Goal: Information Seeking & Learning: Check status

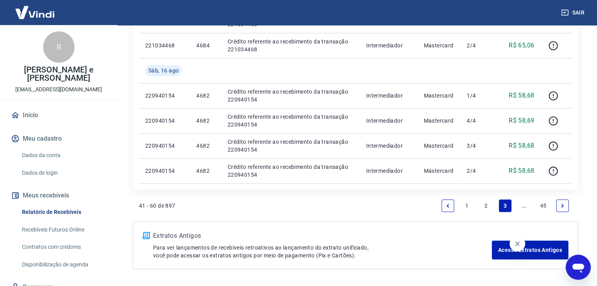
scroll to position [630, 0]
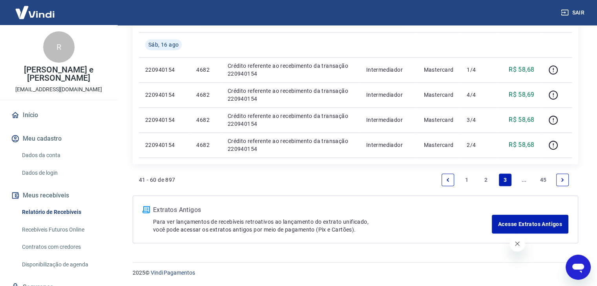
click at [480, 180] on link "2" at bounding box center [485, 180] width 13 height 13
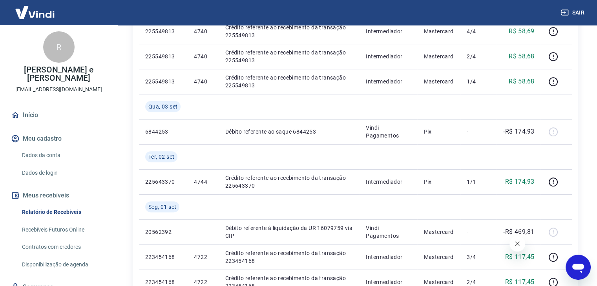
scroll to position [275, 0]
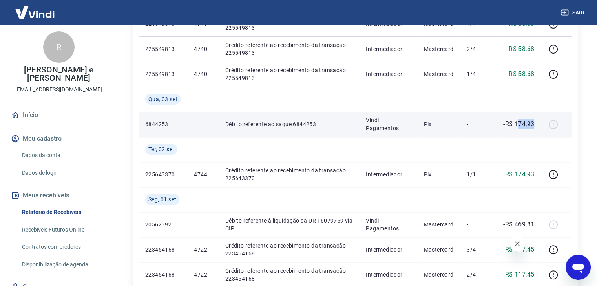
click at [538, 122] on td "-R$ 174,93" at bounding box center [518, 124] width 44 height 25
click at [513, 120] on td "-R$ 174,93" at bounding box center [518, 124] width 44 height 25
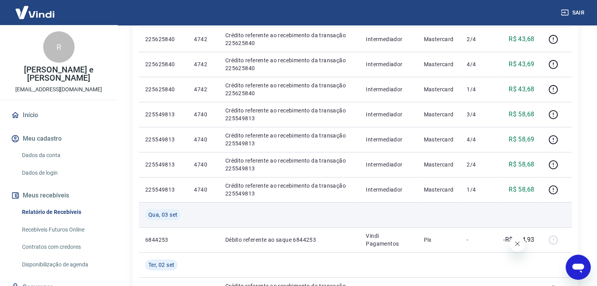
scroll to position [157, 0]
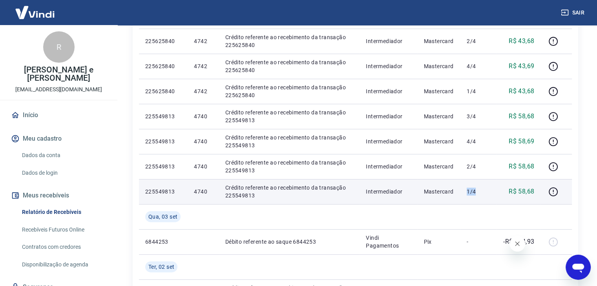
drag, startPoint x: 470, startPoint y: 189, endPoint x: 479, endPoint y: 182, distance: 10.9
click at [479, 184] on tr "225549813 4740 Crédito referente ao recebimento da transação 225549813 Intermed…" at bounding box center [355, 191] width 433 height 25
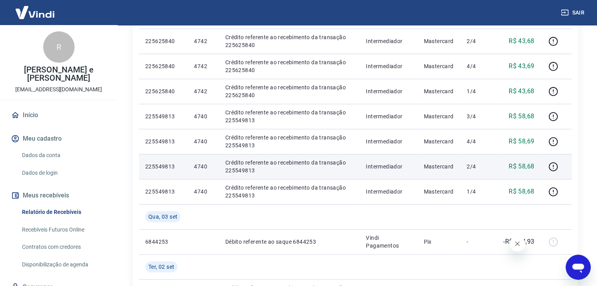
drag, startPoint x: 480, startPoint y: 162, endPoint x: 484, endPoint y: 157, distance: 7.3
click at [488, 160] on td "2/4" at bounding box center [478, 166] width 36 height 25
drag, startPoint x: 469, startPoint y: 161, endPoint x: 486, endPoint y: 156, distance: 18.4
click at [488, 164] on td "2/4" at bounding box center [478, 166] width 36 height 25
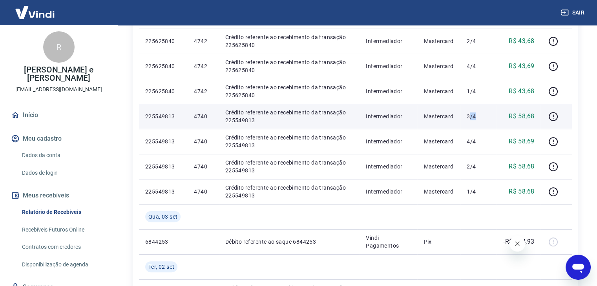
drag, startPoint x: 471, startPoint y: 118, endPoint x: 481, endPoint y: 128, distance: 14.4
click at [479, 119] on p "3/4" at bounding box center [477, 117] width 23 height 8
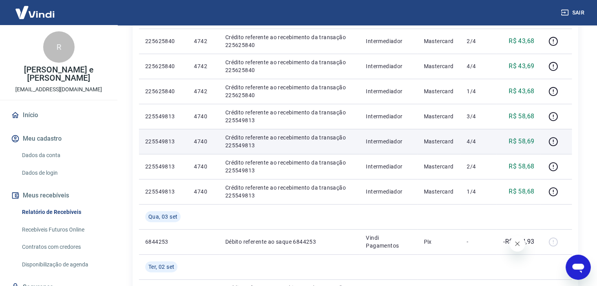
drag, startPoint x: 477, startPoint y: 140, endPoint x: 491, endPoint y: 135, distance: 14.5
click at [489, 140] on p "4/4" at bounding box center [477, 142] width 23 height 8
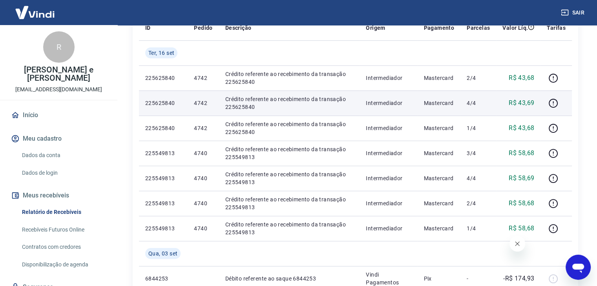
scroll to position [118, 0]
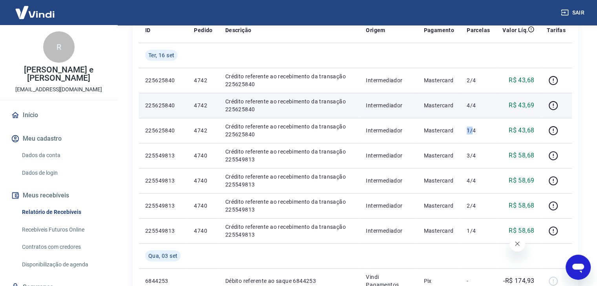
drag, startPoint x: 467, startPoint y: 132, endPoint x: 480, endPoint y: 117, distance: 19.7
click at [479, 120] on td "1/4" at bounding box center [478, 130] width 36 height 25
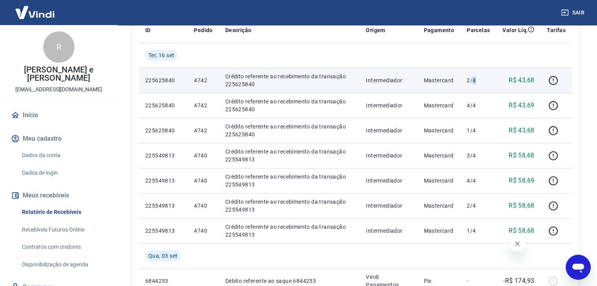
click at [486, 85] on td "2/4" at bounding box center [478, 80] width 36 height 25
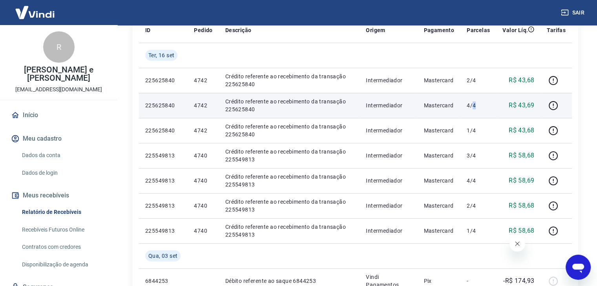
drag, startPoint x: 474, startPoint y: 108, endPoint x: 484, endPoint y: 110, distance: 10.1
click at [482, 109] on p "4/4" at bounding box center [477, 106] width 23 height 8
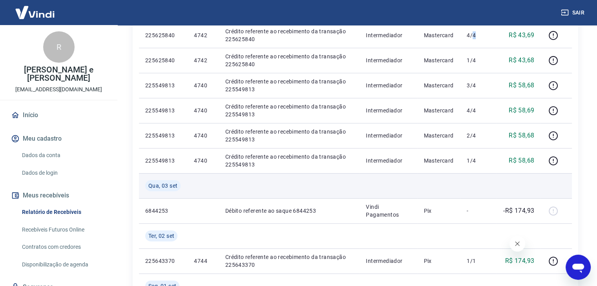
scroll to position [196, 0]
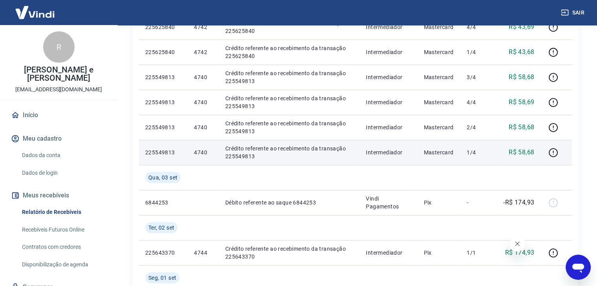
click at [197, 154] on p "4740" at bounding box center [203, 153] width 18 height 8
copy p "4740"
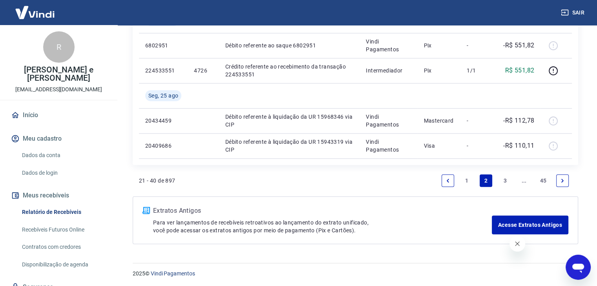
scroll to position [681, 0]
click at [466, 179] on link "1" at bounding box center [466, 180] width 13 height 13
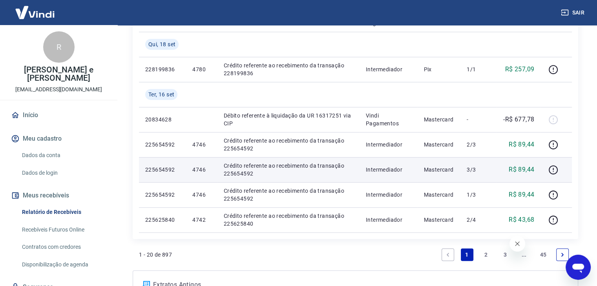
scroll to position [552, 0]
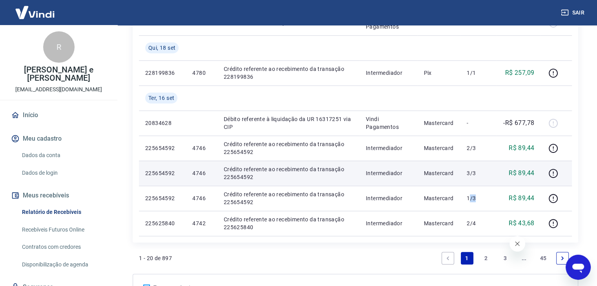
drag, startPoint x: 472, startPoint y: 195, endPoint x: 485, endPoint y: 178, distance: 21.3
click at [477, 195] on p "1/3" at bounding box center [477, 199] width 23 height 8
drag, startPoint x: 473, startPoint y: 147, endPoint x: 480, endPoint y: 163, distance: 17.2
click at [482, 152] on td "2/3" at bounding box center [478, 148] width 36 height 25
drag, startPoint x: 477, startPoint y: 169, endPoint x: 488, endPoint y: 176, distance: 12.5
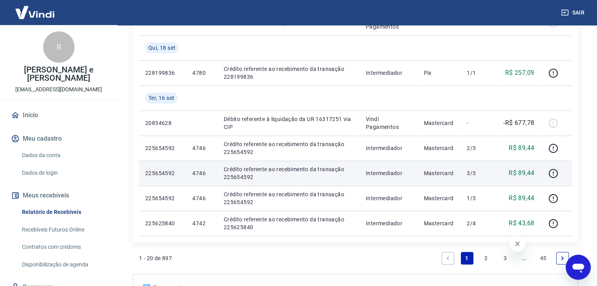
click at [486, 175] on p "3/3" at bounding box center [477, 173] width 23 height 8
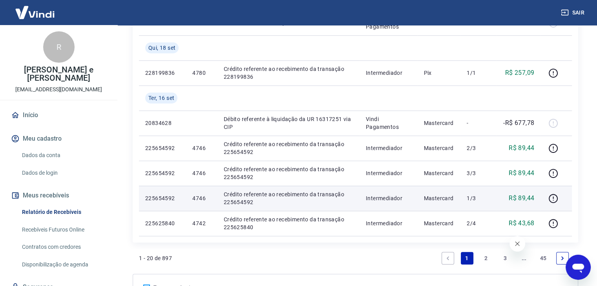
click at [471, 191] on td "1/3" at bounding box center [478, 198] width 36 height 25
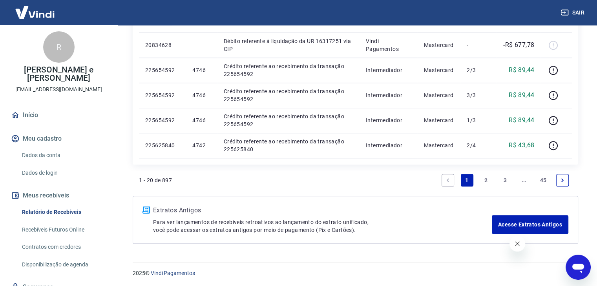
scroll to position [630, 0]
click at [480, 183] on link "2" at bounding box center [485, 180] width 13 height 13
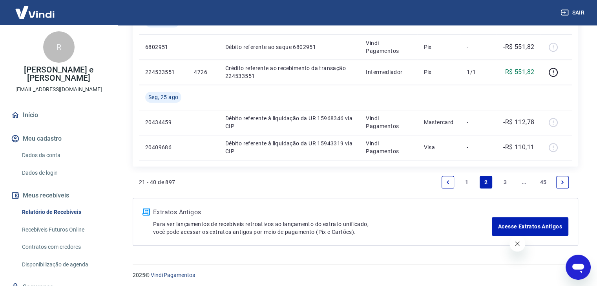
scroll to position [681, 0]
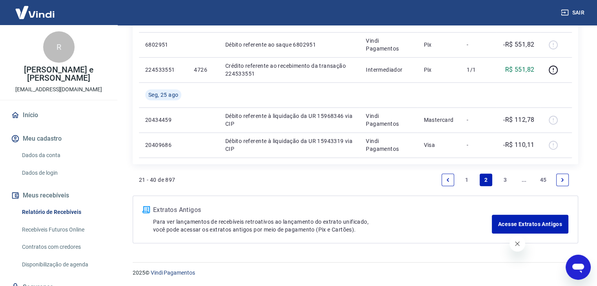
drag, startPoint x: 470, startPoint y: 181, endPoint x: 599, endPoint y: 171, distance: 129.8
click at [470, 181] on link "1" at bounding box center [466, 180] width 13 height 13
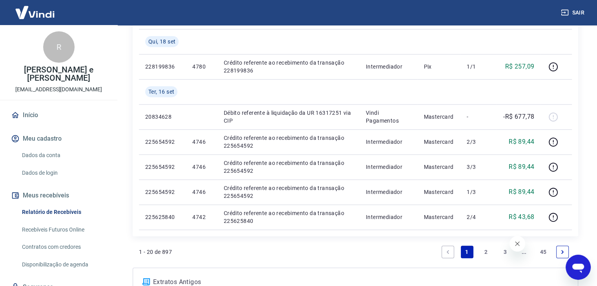
scroll to position [552, 0]
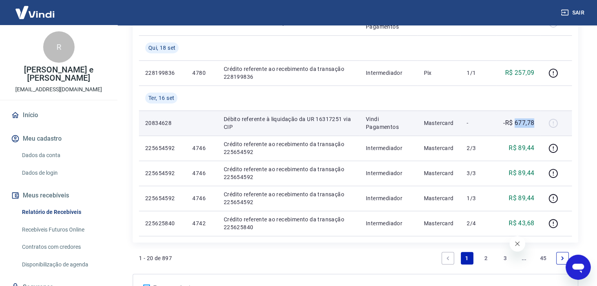
drag, startPoint x: 515, startPoint y: 124, endPoint x: 535, endPoint y: 125, distance: 20.0
click at [535, 125] on td "-R$ 677,78" at bounding box center [518, 123] width 44 height 25
copy p "677,78"
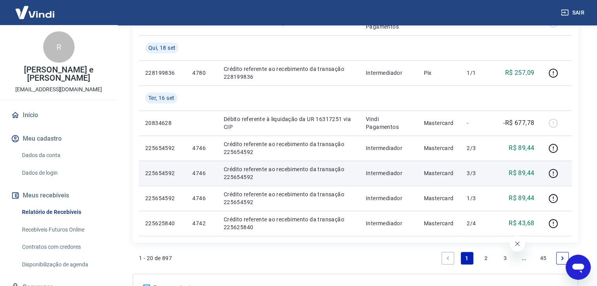
click at [247, 162] on td "Crédito referente ao recebimento da transação 225654592" at bounding box center [288, 173] width 142 height 25
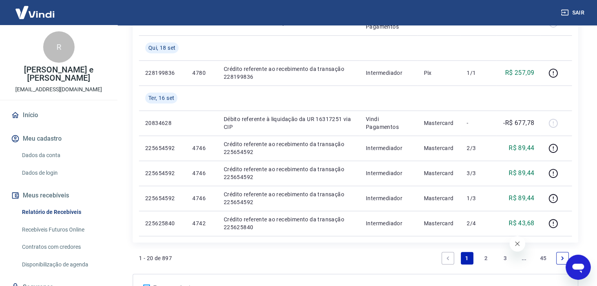
click at [488, 260] on link "2" at bounding box center [485, 258] width 13 height 13
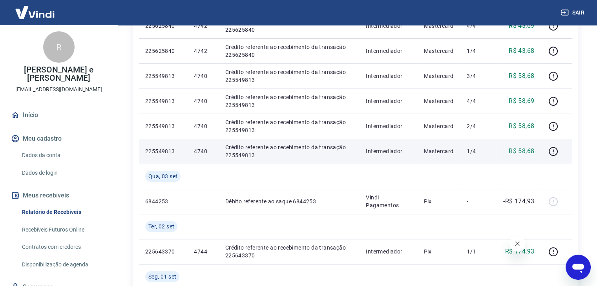
scroll to position [196, 0]
click at [200, 153] on p "4740" at bounding box center [203, 153] width 18 height 8
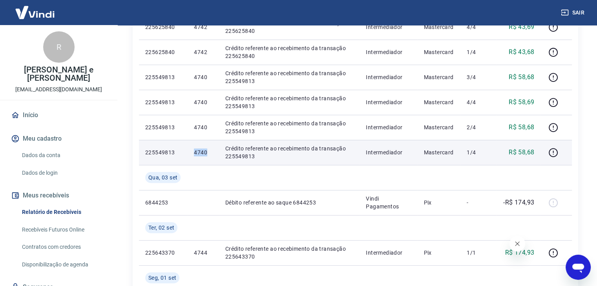
click at [200, 153] on p "4740" at bounding box center [203, 153] width 18 height 8
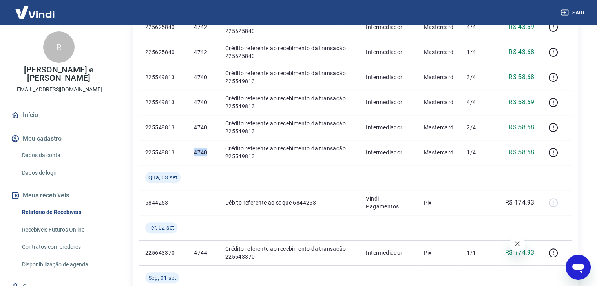
copy p "4740"
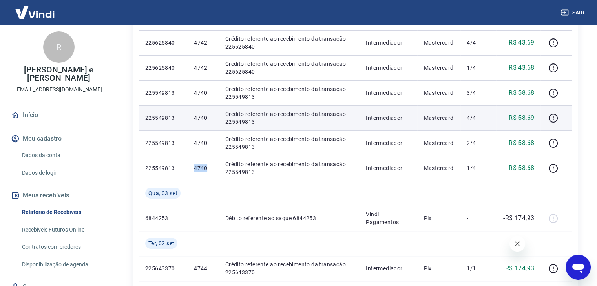
scroll to position [118, 0]
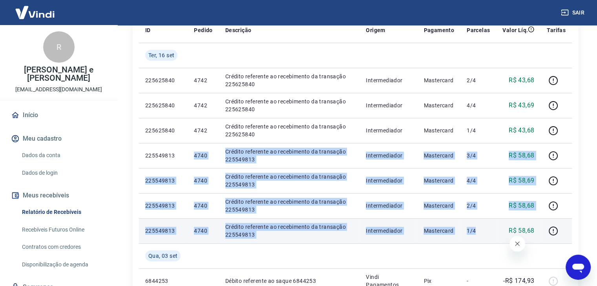
drag, startPoint x: 190, startPoint y: 160, endPoint x: 473, endPoint y: 220, distance: 289.8
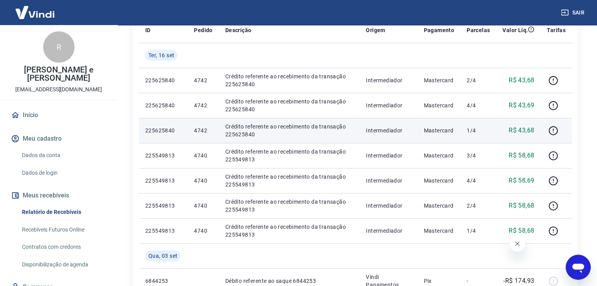
click at [200, 129] on p "4742" at bounding box center [203, 131] width 18 height 8
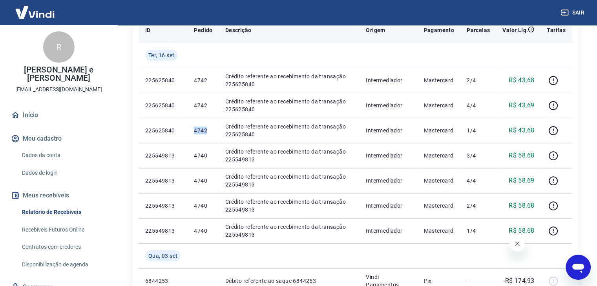
copy p "4742"
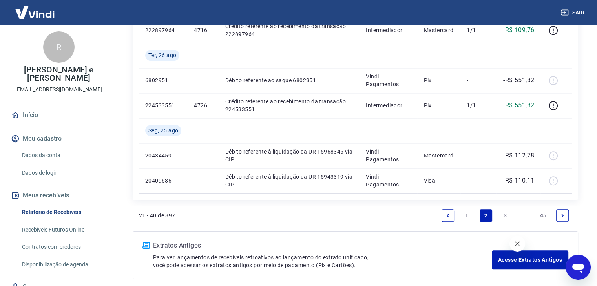
scroll to position [681, 0]
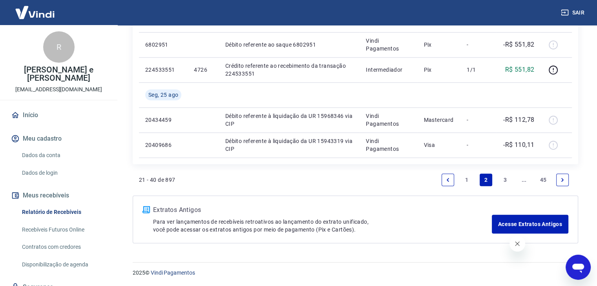
click at [463, 178] on link "1" at bounding box center [466, 180] width 13 height 13
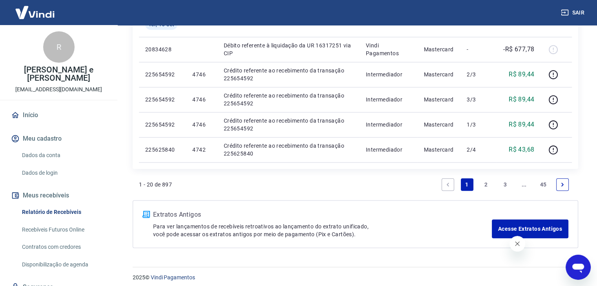
scroll to position [630, 0]
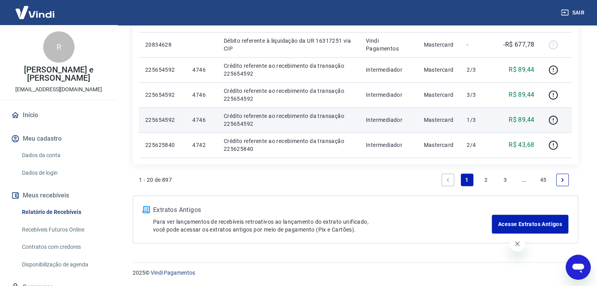
click at [435, 109] on td "Mastercard" at bounding box center [438, 119] width 43 height 25
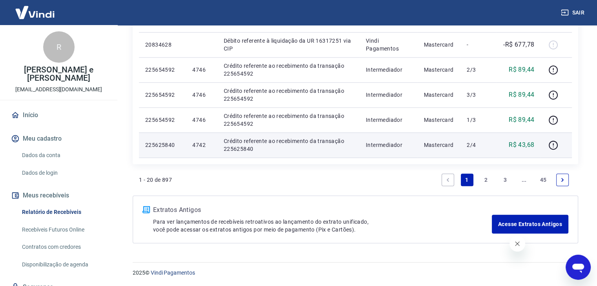
click at [201, 147] on p "4742" at bounding box center [201, 145] width 18 height 8
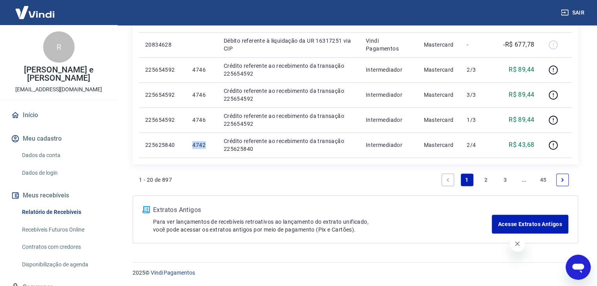
copy p "4742"
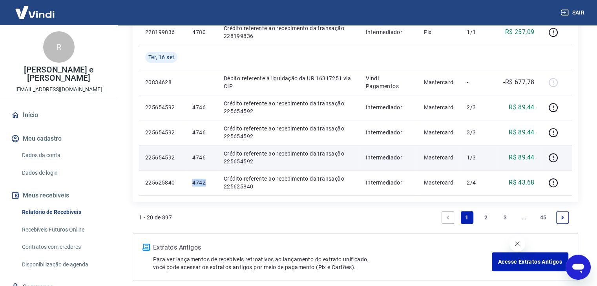
scroll to position [591, 0]
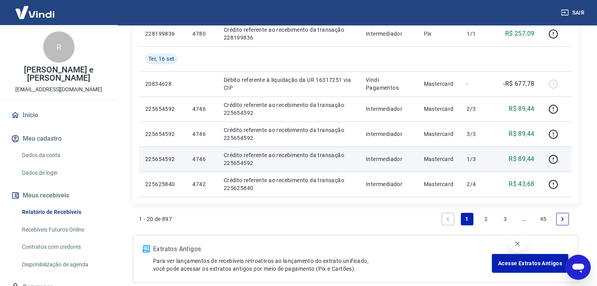
click at [477, 154] on td "1/3" at bounding box center [478, 159] width 36 height 25
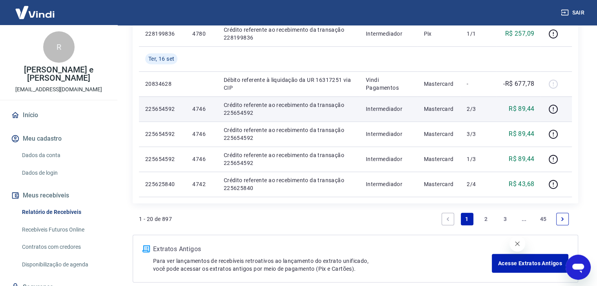
click at [199, 110] on p "4746" at bounding box center [201, 109] width 18 height 8
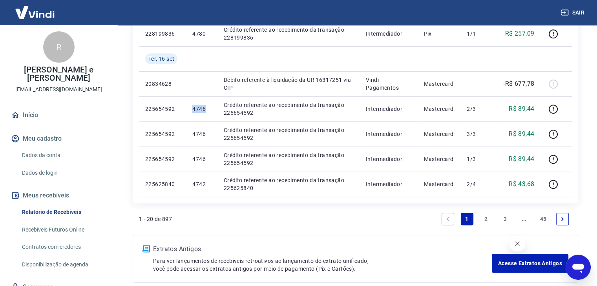
copy p "4746"
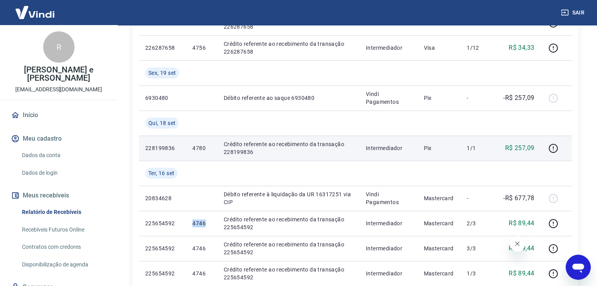
scroll to position [434, 0]
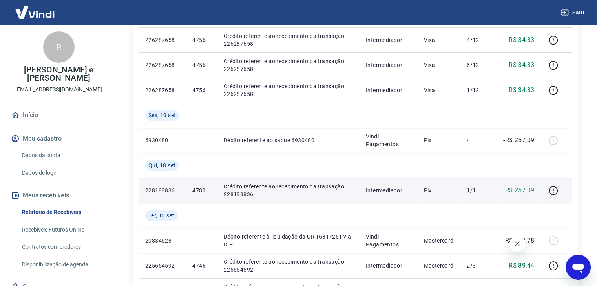
click at [199, 187] on p "4780" at bounding box center [201, 191] width 18 height 8
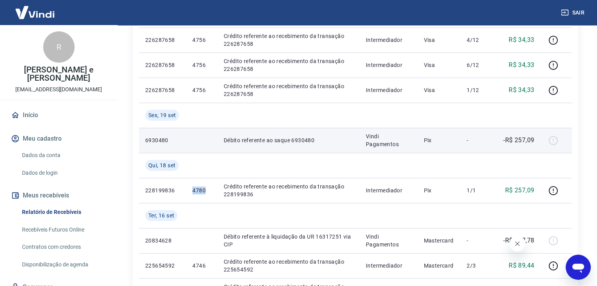
copy p "4780"
drag, startPoint x: 515, startPoint y: 140, endPoint x: 534, endPoint y: 142, distance: 18.5
click at [534, 142] on p "-R$ 257,09" at bounding box center [518, 140] width 31 height 9
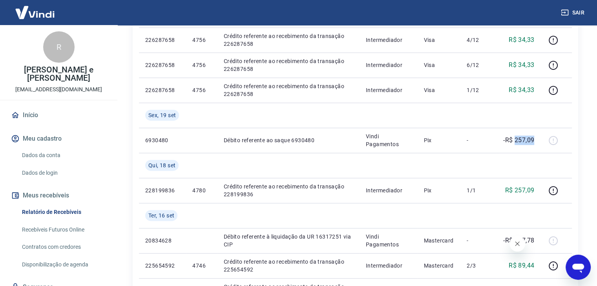
copy p "257,09"
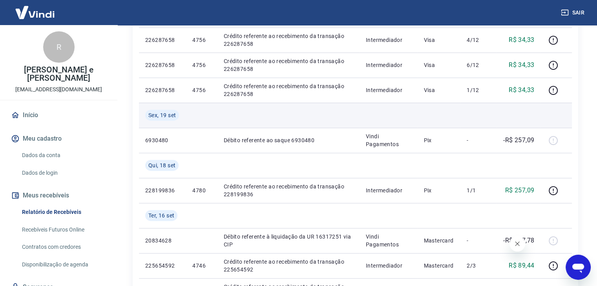
click at [403, 108] on td at bounding box center [388, 115] width 58 height 25
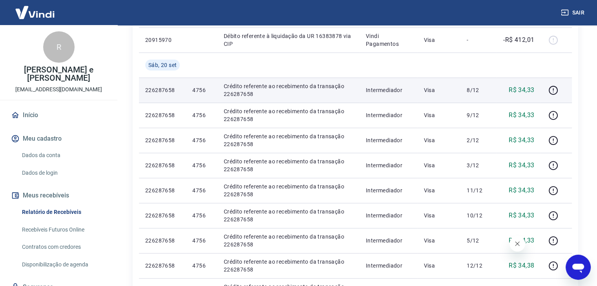
scroll to position [157, 0]
drag, startPoint x: 516, startPoint y: 90, endPoint x: 533, endPoint y: 93, distance: 16.8
click at [533, 93] on p "R$ 34,33" at bounding box center [520, 91] width 25 height 9
click at [531, 94] on p "R$ 34,33" at bounding box center [520, 91] width 25 height 9
drag, startPoint x: 519, startPoint y: 92, endPoint x: 538, endPoint y: 93, distance: 18.9
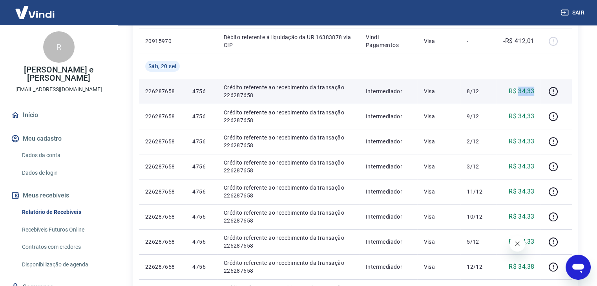
click at [538, 93] on td "R$ 34,33" at bounding box center [518, 91] width 44 height 25
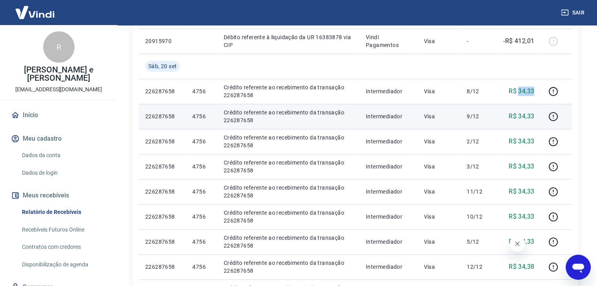
copy p "34,33"
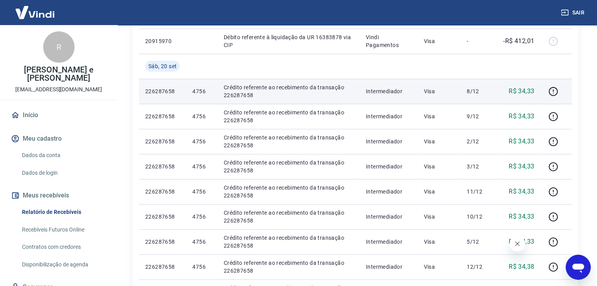
click at [204, 93] on p "4756" at bounding box center [201, 91] width 18 height 8
copy p "4756"
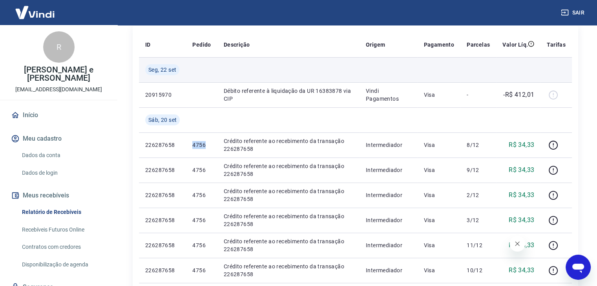
scroll to position [78, 0]
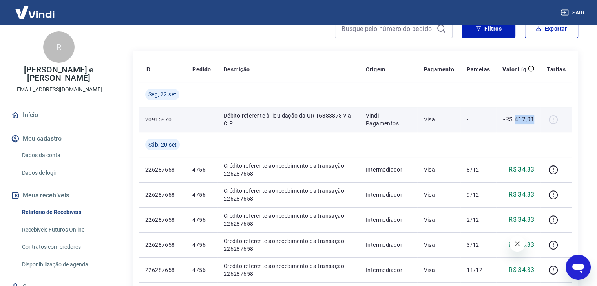
drag, startPoint x: 516, startPoint y: 120, endPoint x: 537, endPoint y: 122, distance: 20.5
click at [537, 122] on td "-R$ 412,01" at bounding box center [518, 119] width 44 height 25
